Goal: Information Seeking & Learning: Learn about a topic

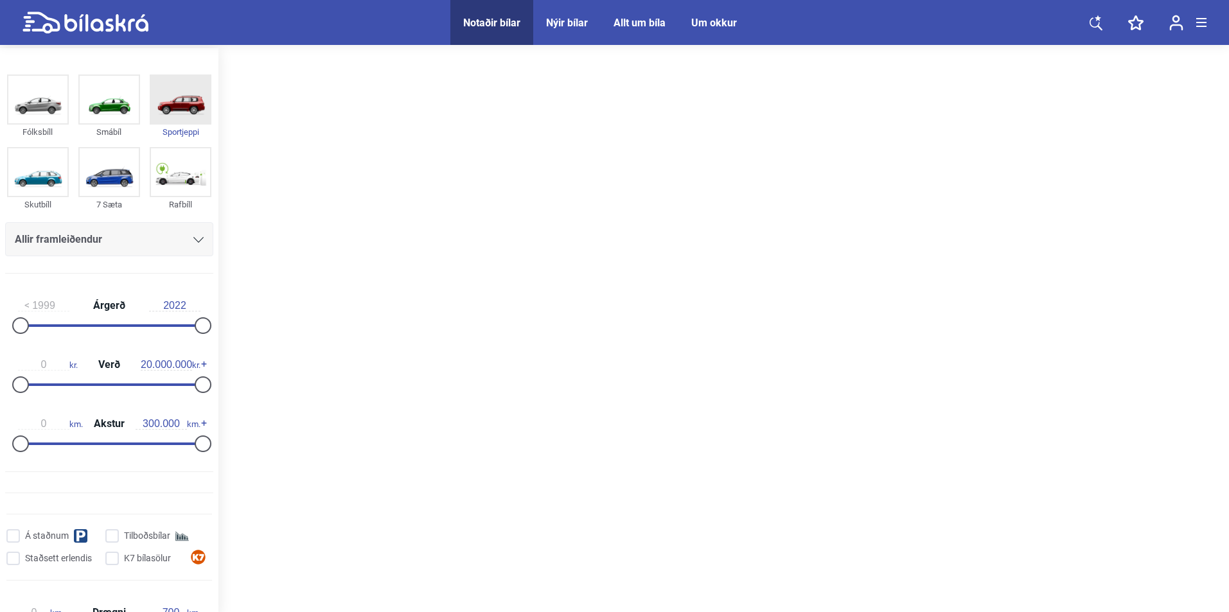
click at [177, 112] on img at bounding box center [180, 100] width 59 height 48
click at [479, 21] on div "Notaðir bílar" at bounding box center [491, 23] width 57 height 12
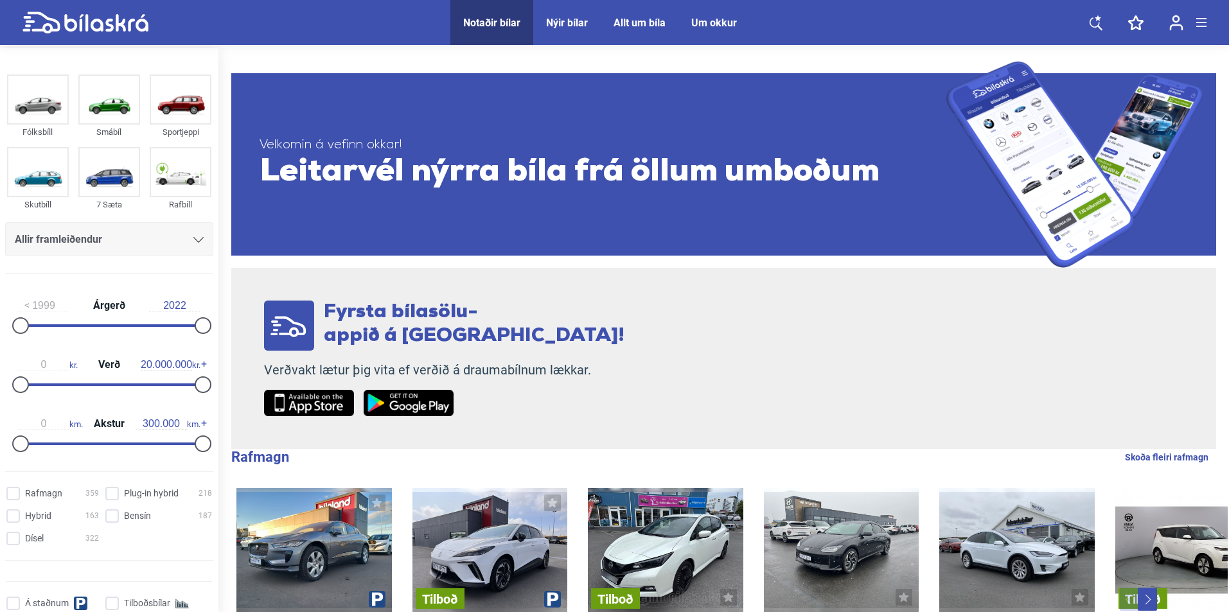
click at [570, 21] on div "Nýir bílar" at bounding box center [567, 23] width 42 height 12
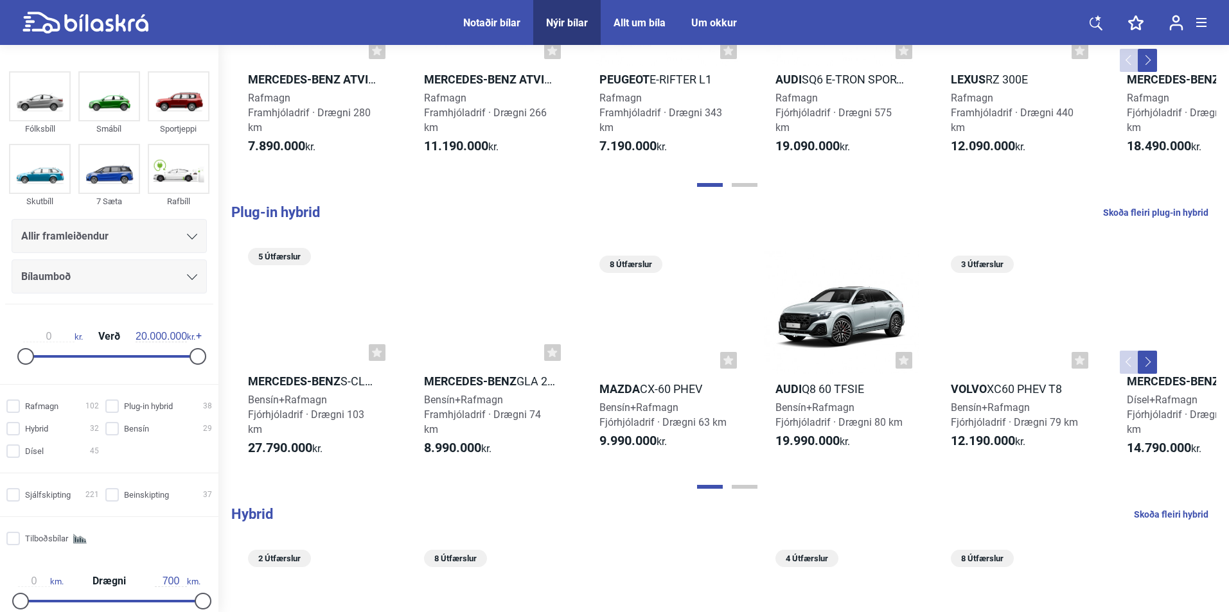
scroll to position [547, 0]
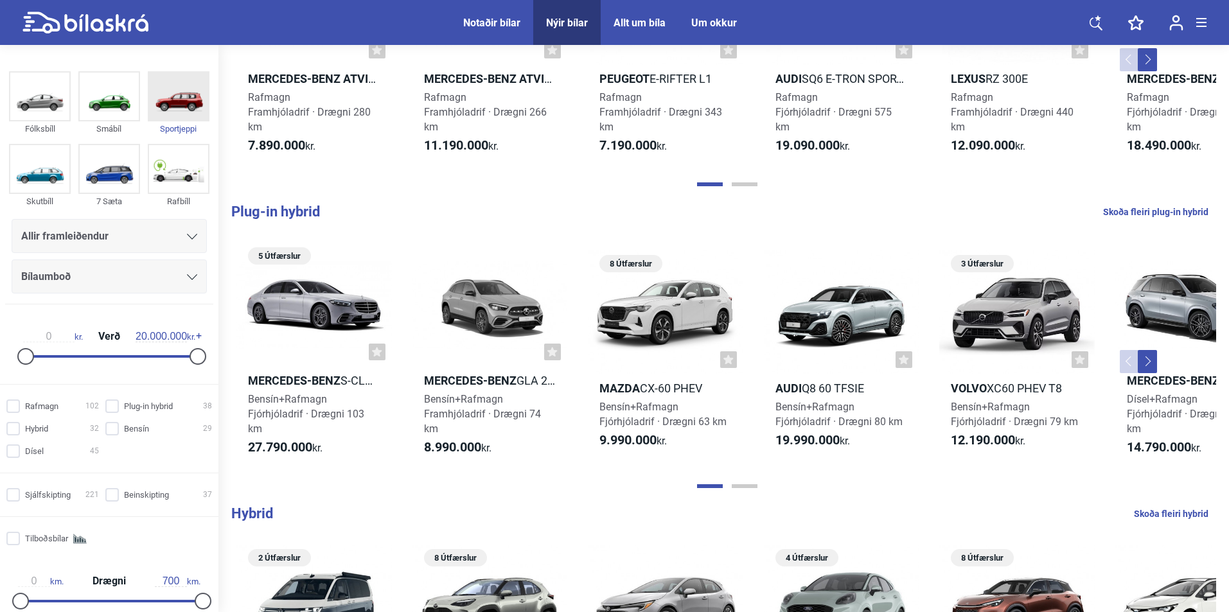
click at [175, 125] on div "Sportjeppi" at bounding box center [179, 128] width 62 height 15
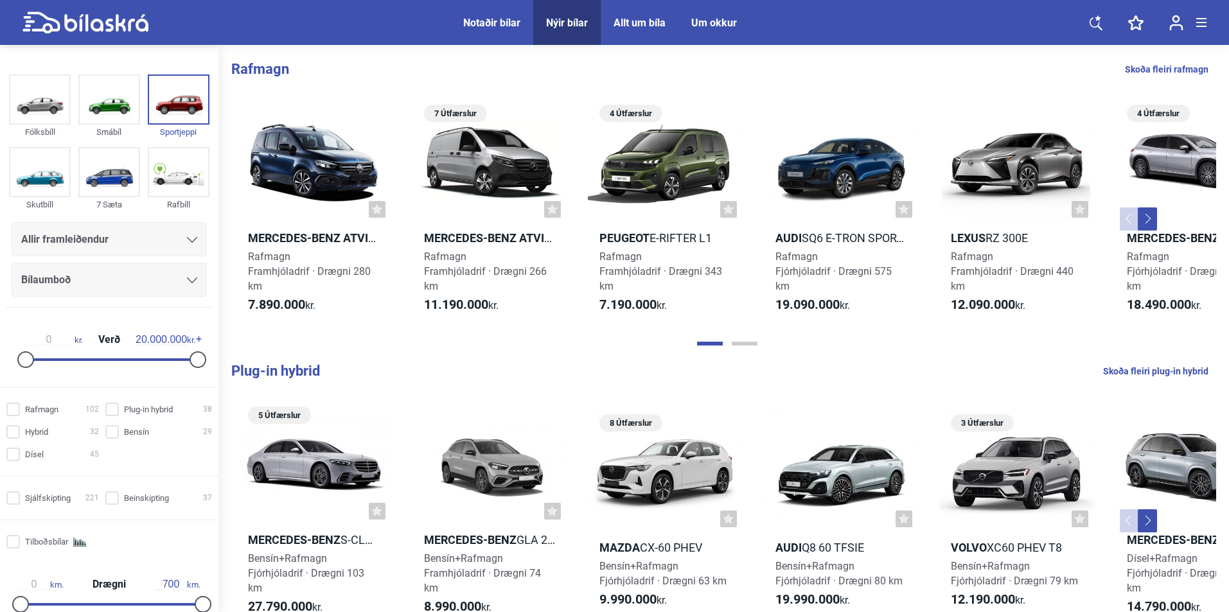
click at [647, 15] on span "Allt um bíla" at bounding box center [640, 22] width 78 height 45
click at [644, 22] on div "Allt um bíla" at bounding box center [640, 23] width 52 height 12
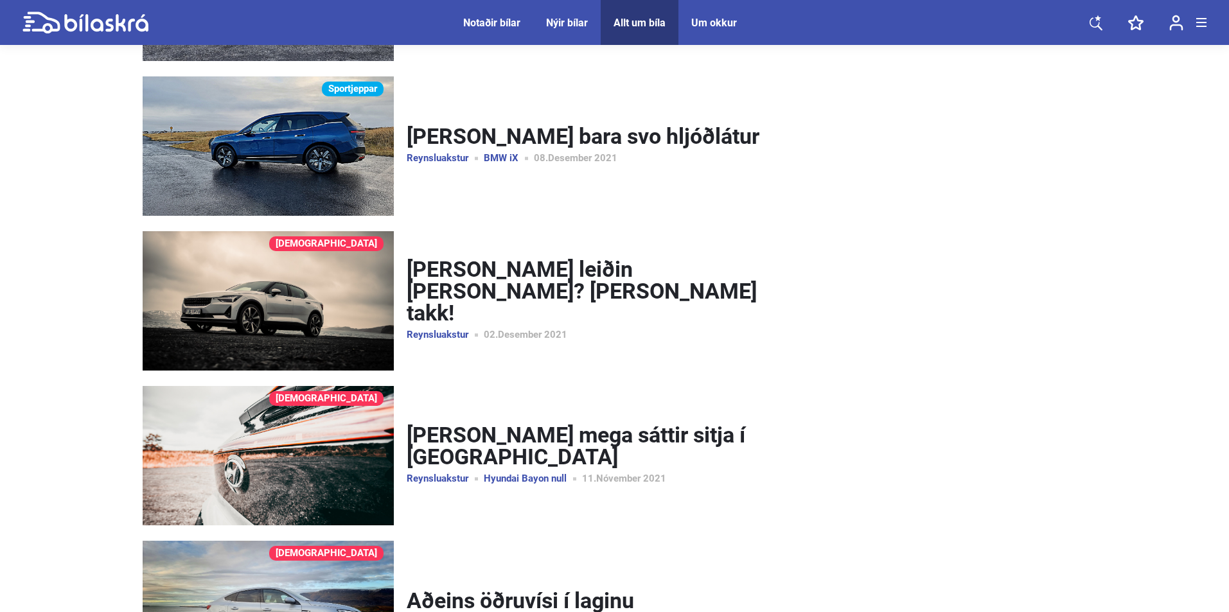
scroll to position [4056, 0]
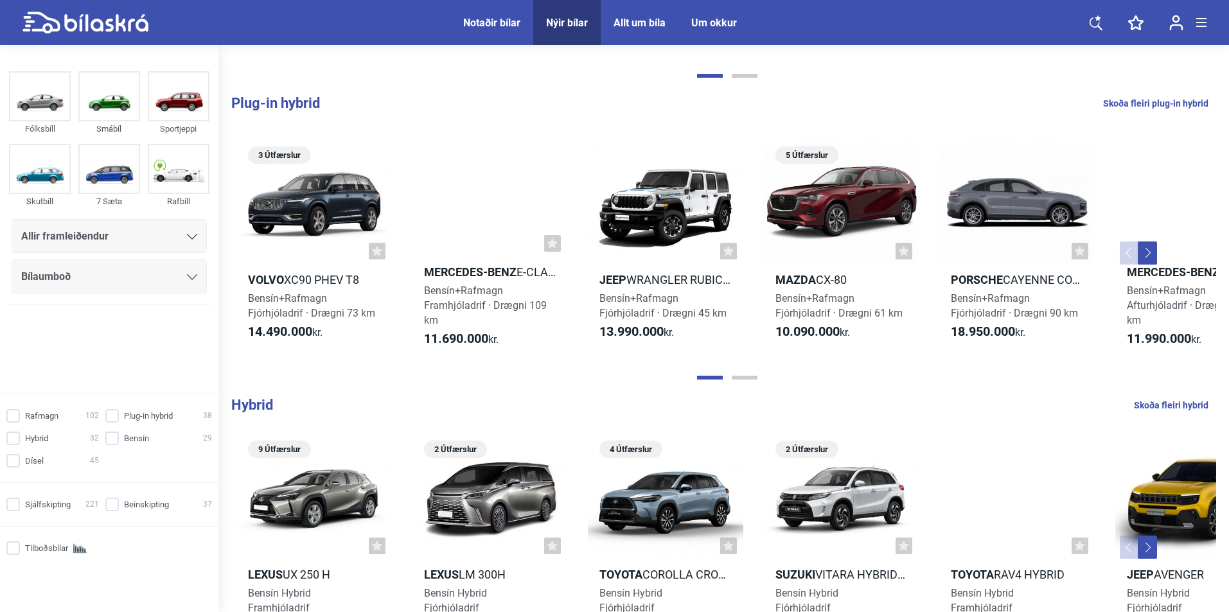
scroll to position [656, 0]
